Goal: Navigation & Orientation: Go to known website

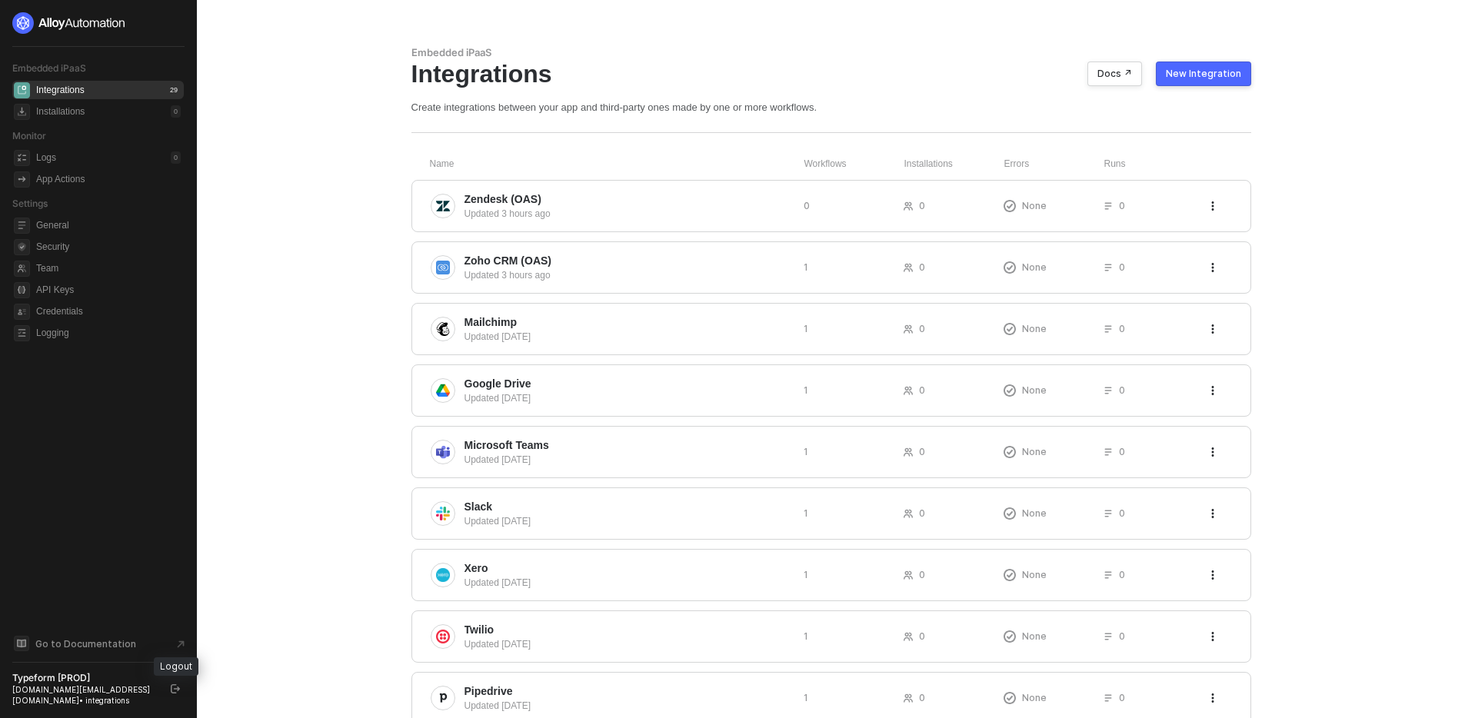
click at [176, 695] on button "button" at bounding box center [175, 689] width 18 height 18
